Goal: Information Seeking & Learning: Learn about a topic

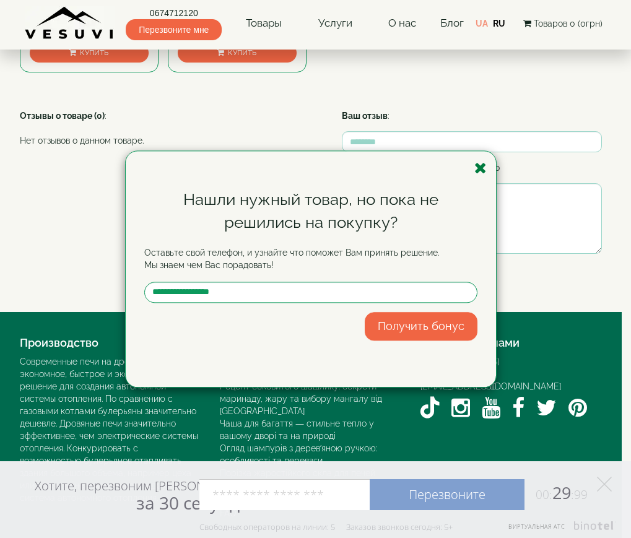
click at [484, 165] on icon "button" at bounding box center [480, 167] width 12 height 15
